Goal: Check status: Verify the current state of an ongoing process or item

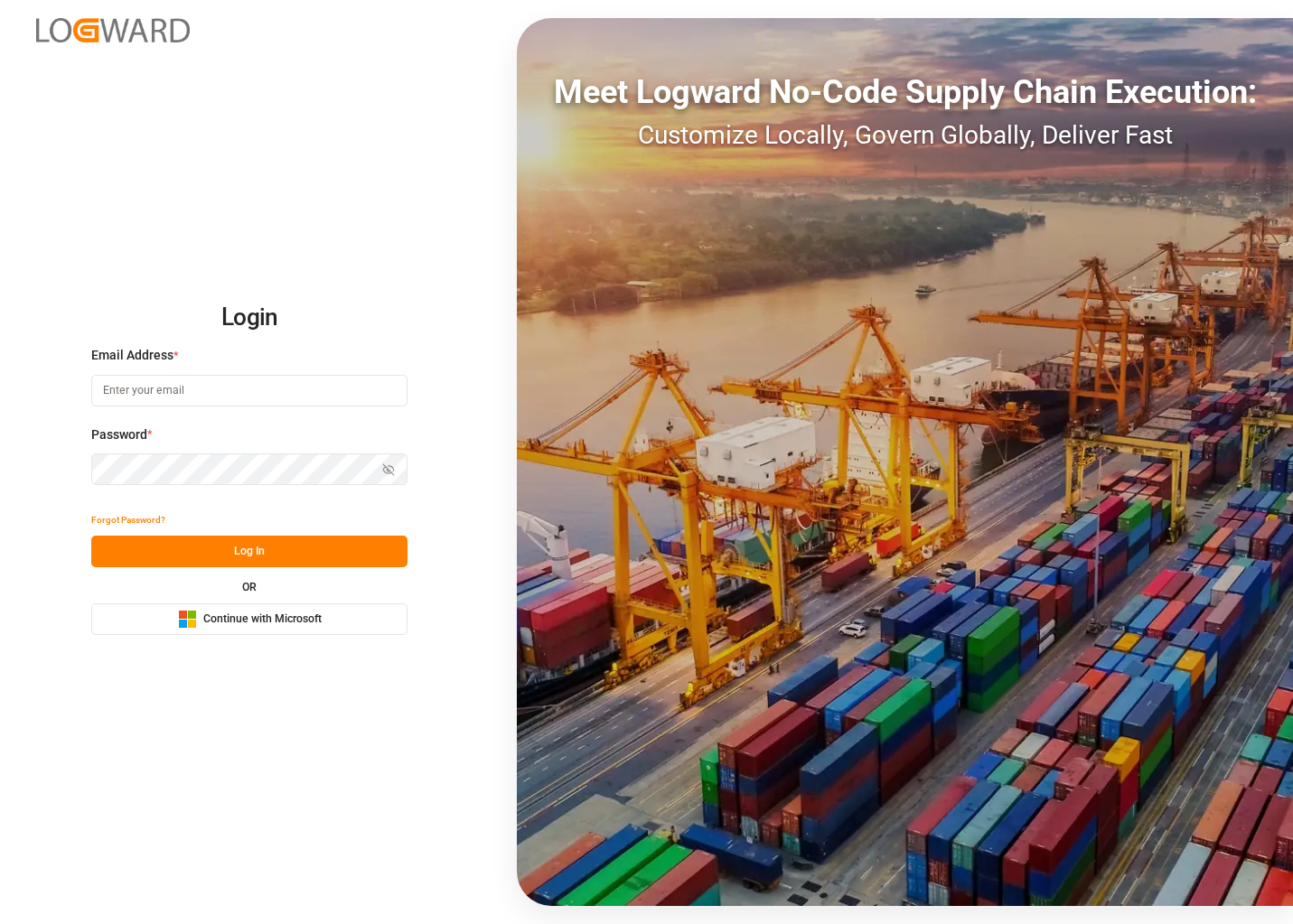
click at [184, 620] on icon "Microsoft Logo" at bounding box center [187, 620] width 19 height 19
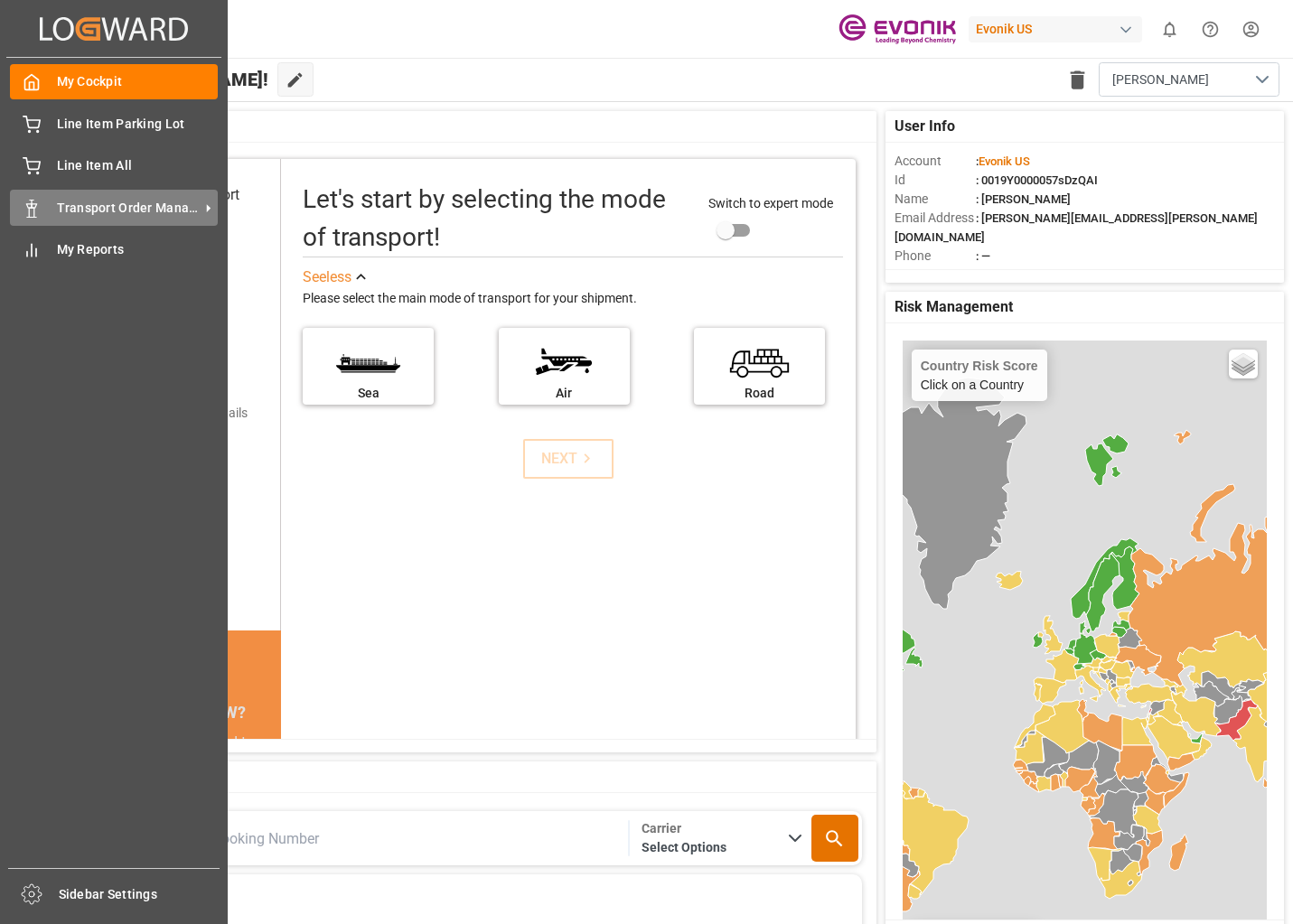
click at [157, 195] on div "Transport Order Management Transport Order Management" at bounding box center [113, 207] width 207 height 36
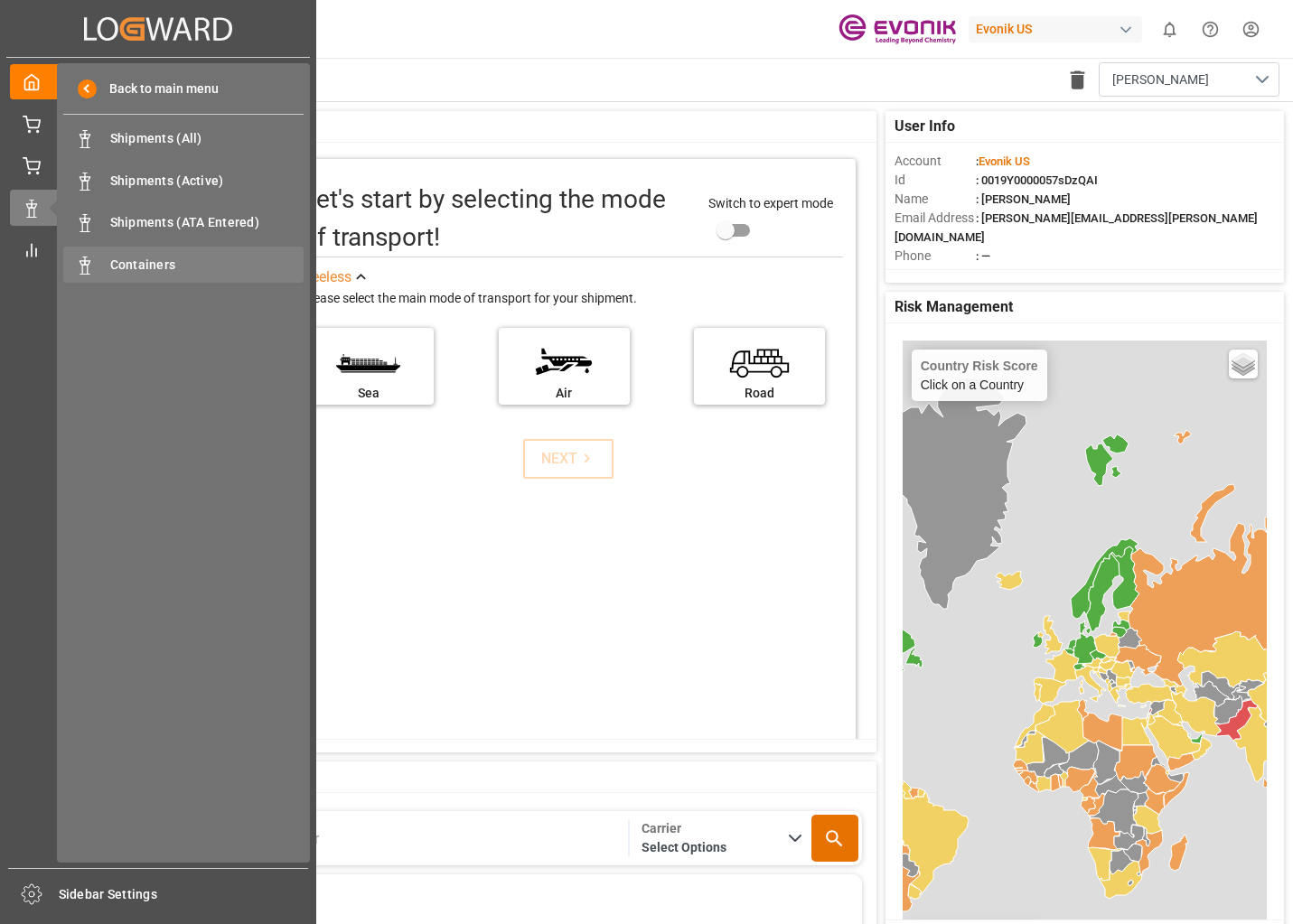
click at [162, 256] on span "Containers" at bounding box center [207, 265] width 194 height 19
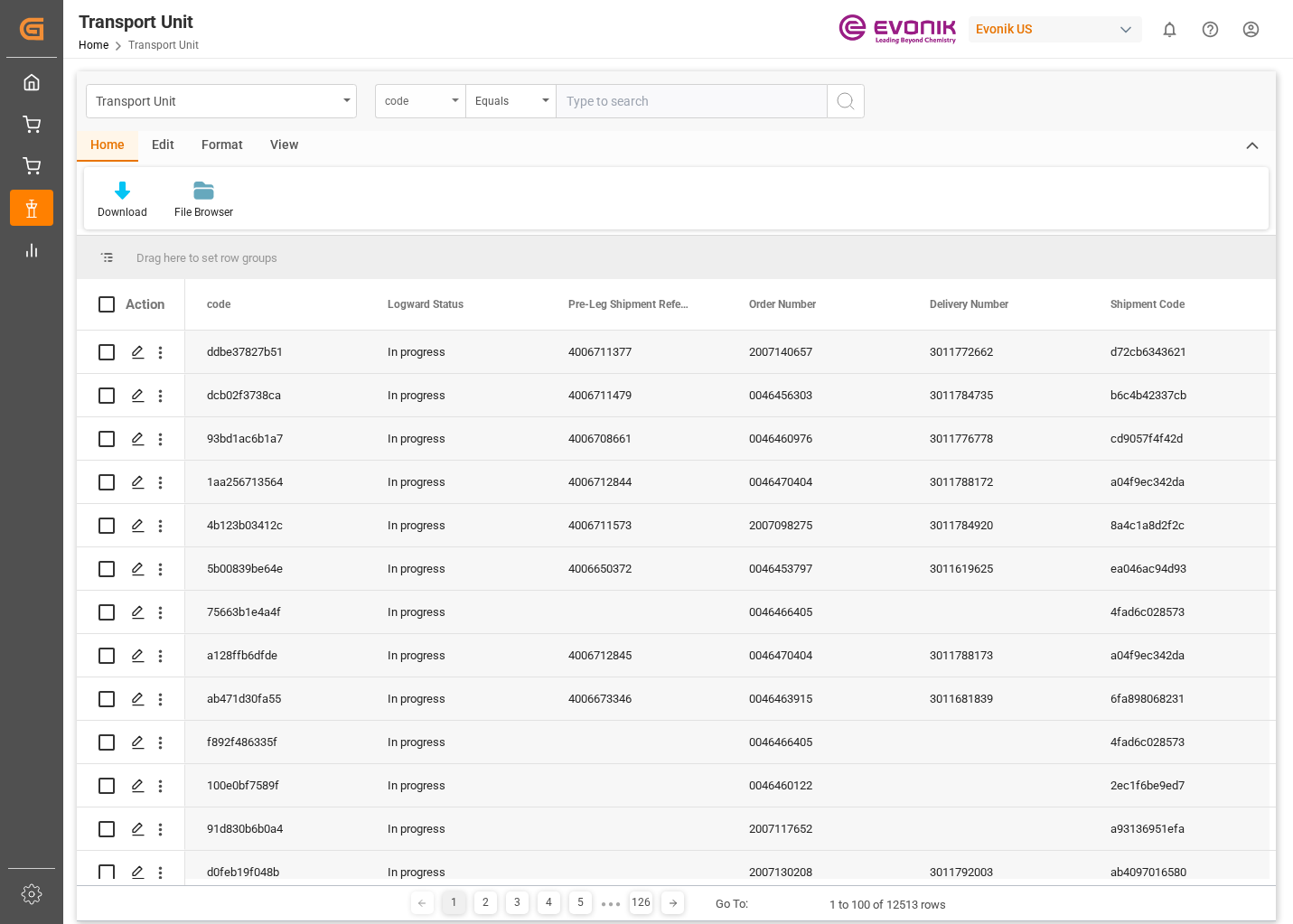
click at [442, 96] on div "code" at bounding box center [416, 99] width 61 height 21
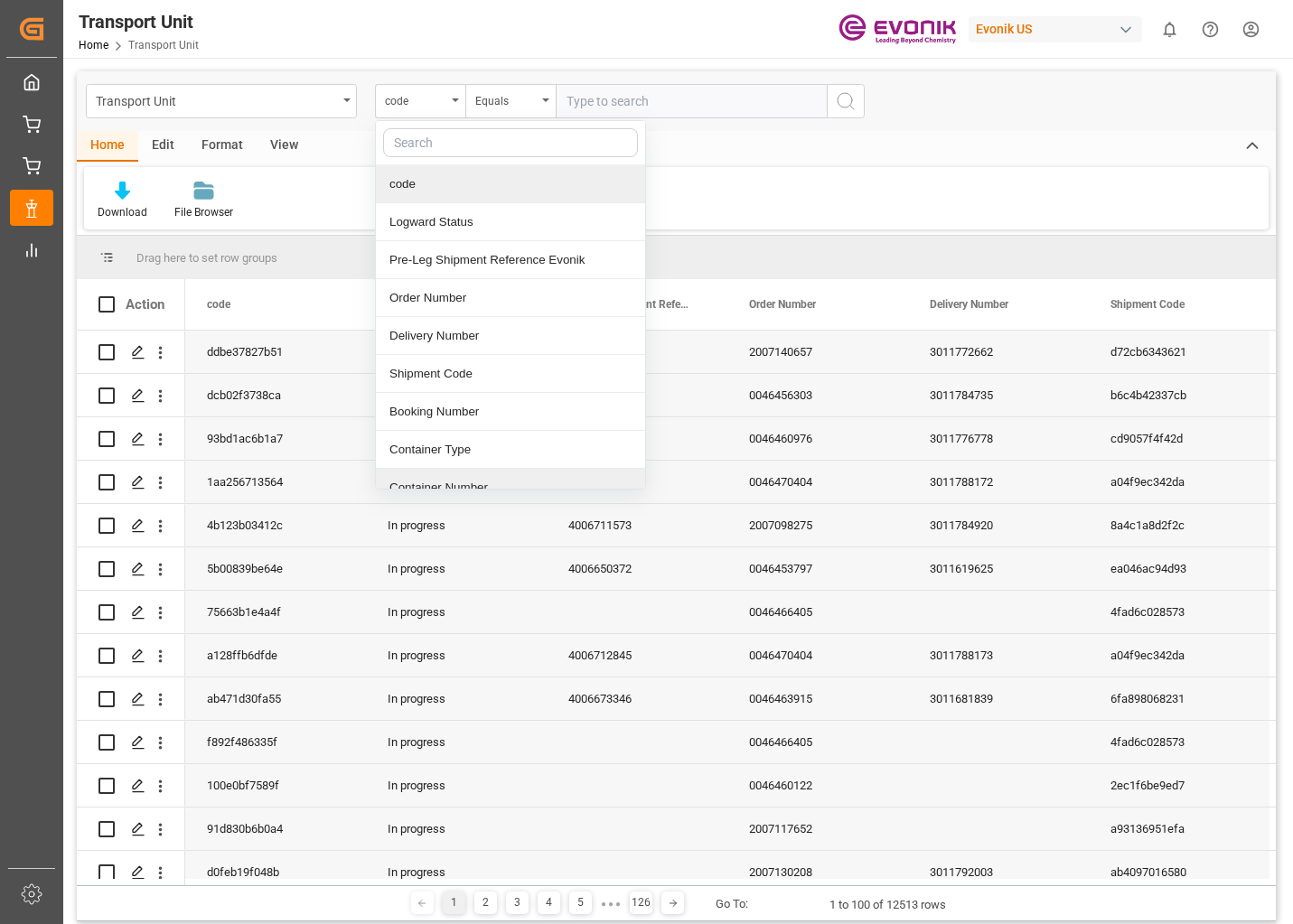
click at [450, 482] on div "Container Number" at bounding box center [510, 488] width 269 height 38
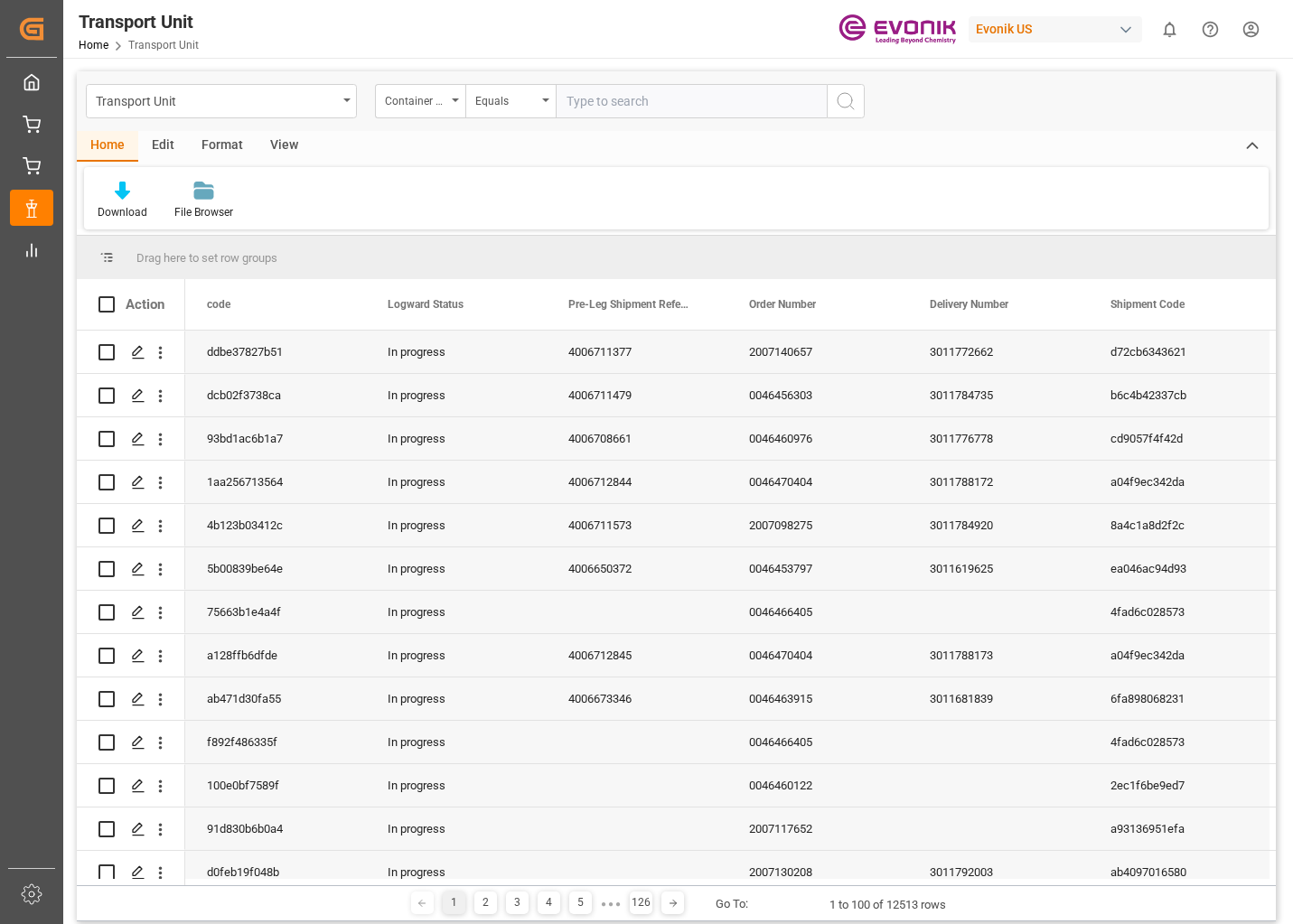
click at [583, 105] on input "text" at bounding box center [691, 101] width 271 height 35
type input "EXFU5542745"
